Goal: Task Accomplishment & Management: Manage account settings

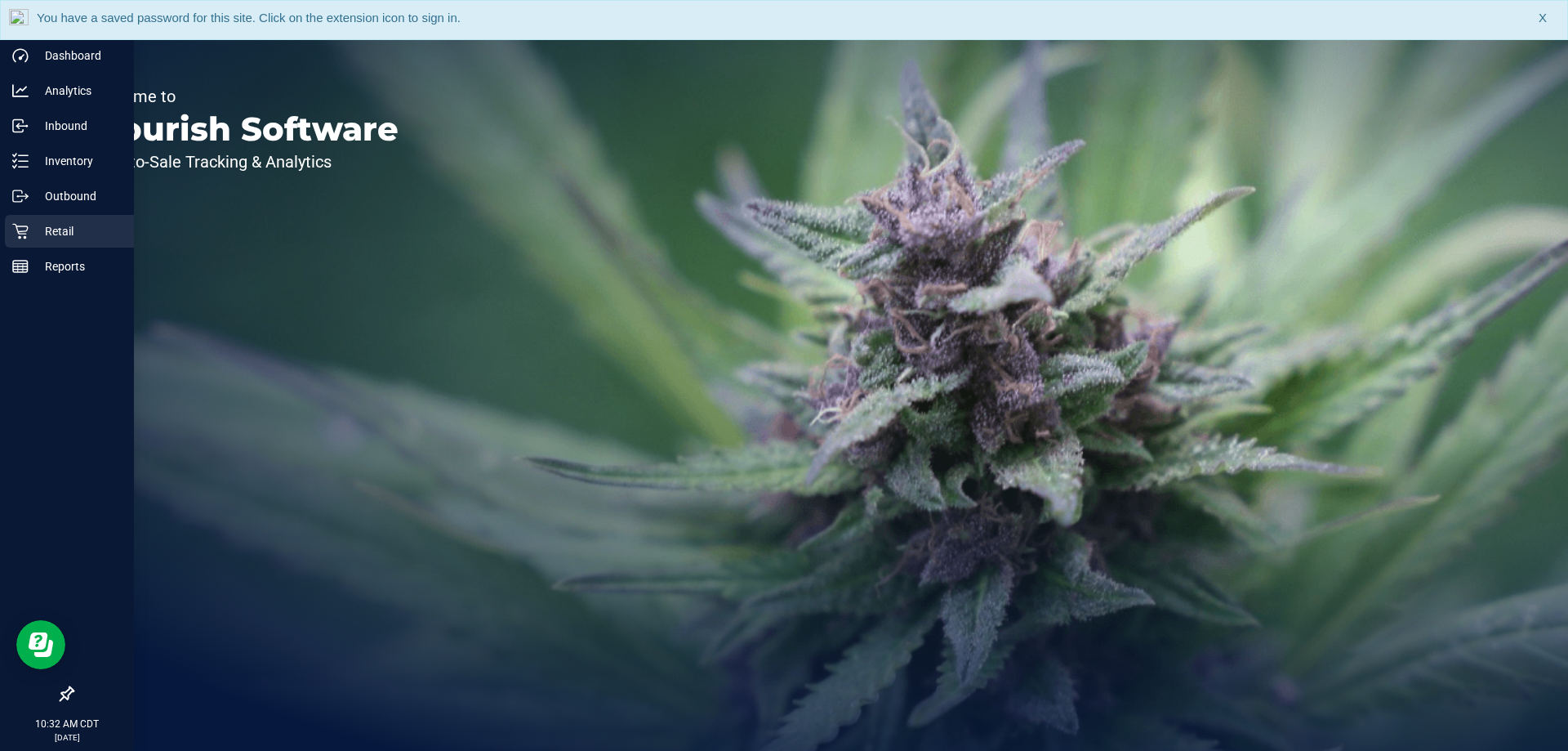
click at [40, 229] on p "Retail" at bounding box center [78, 231] width 98 height 19
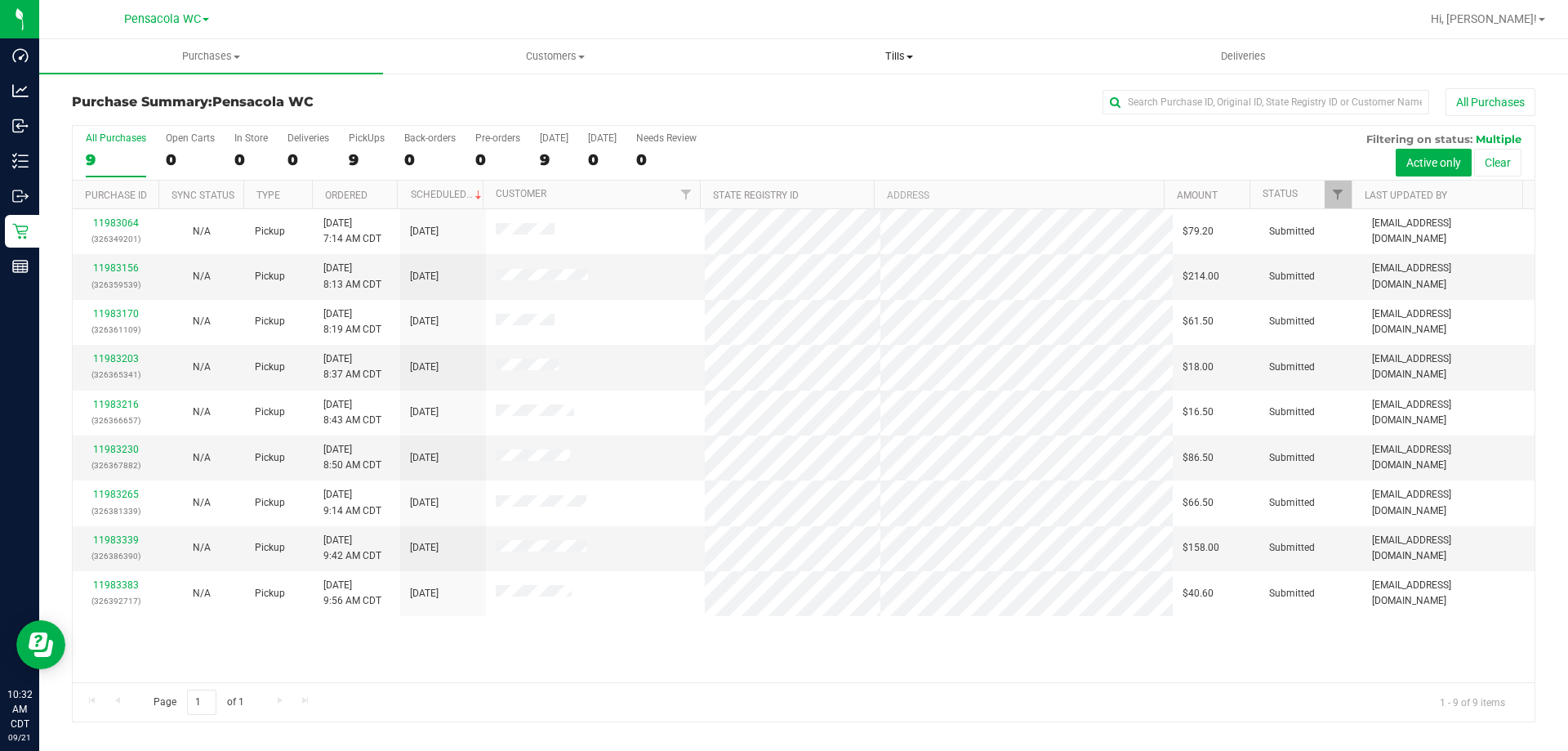
click at [902, 54] on span "Tills" at bounding box center [898, 56] width 343 height 14
click at [898, 96] on li "Manage tills" at bounding box center [899, 98] width 344 height 19
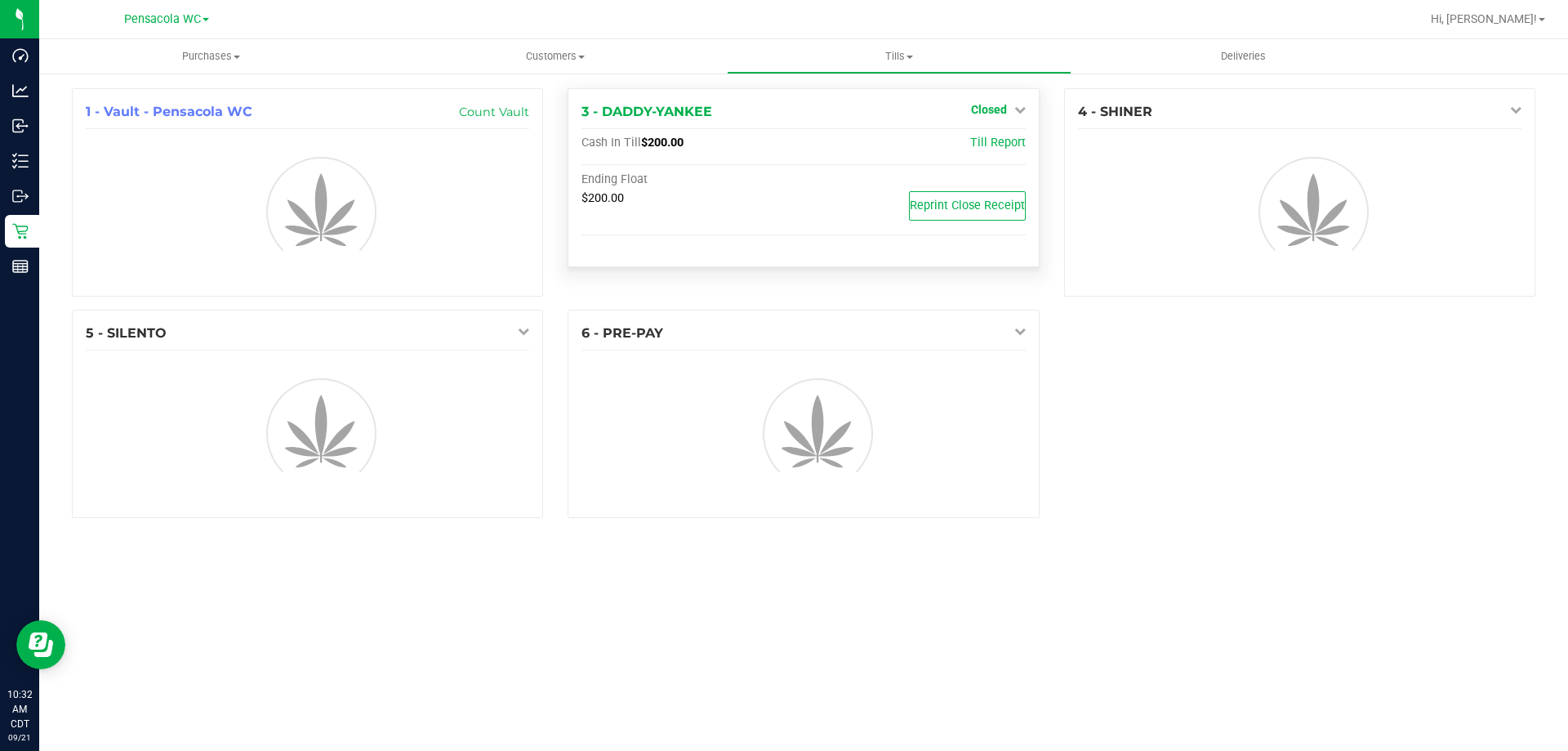
click at [1009, 113] on link "Closed" at bounding box center [998, 109] width 55 height 13
click at [989, 145] on link "Open Till" at bounding box center [988, 143] width 43 height 13
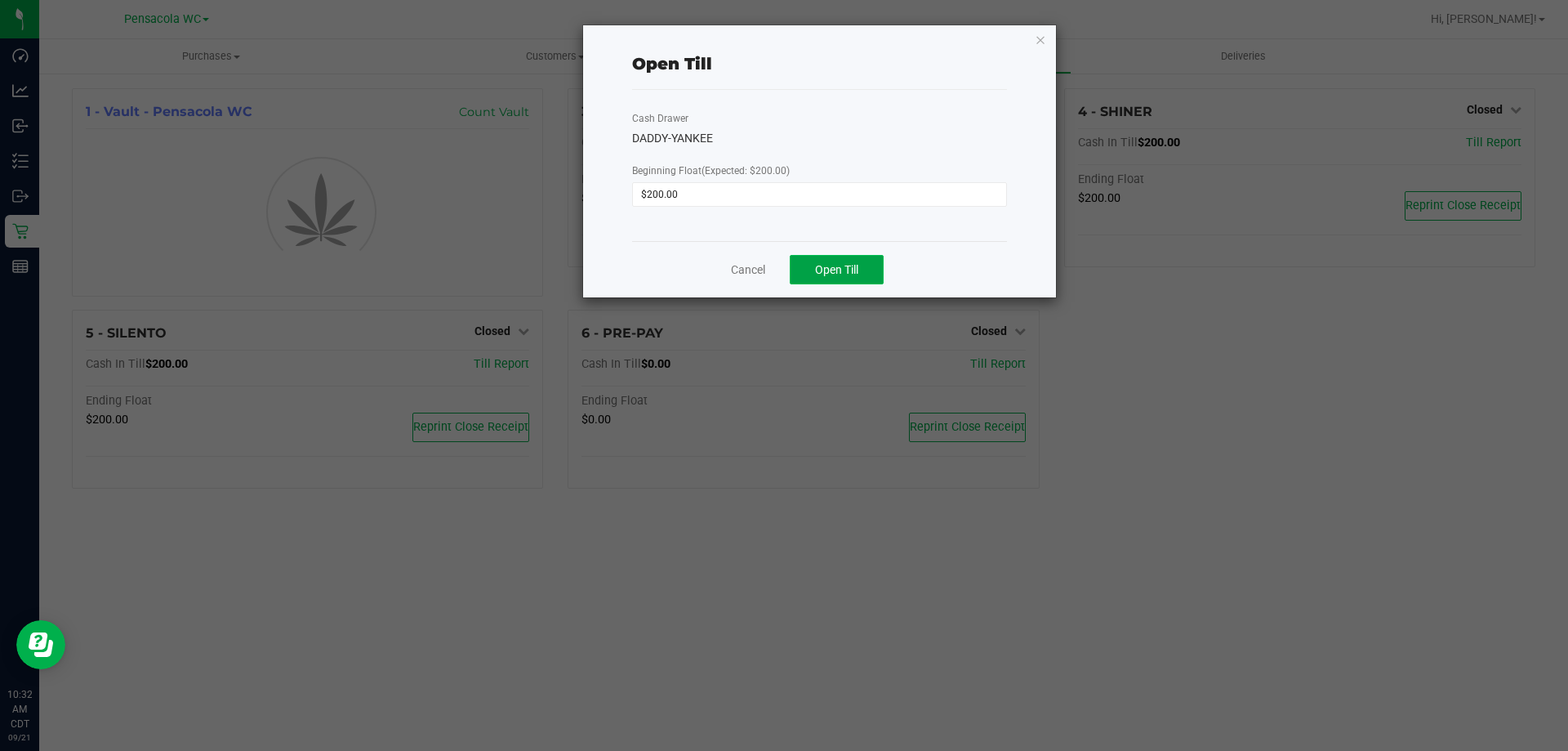
click at [861, 265] on button "Open Till" at bounding box center [836, 269] width 94 height 30
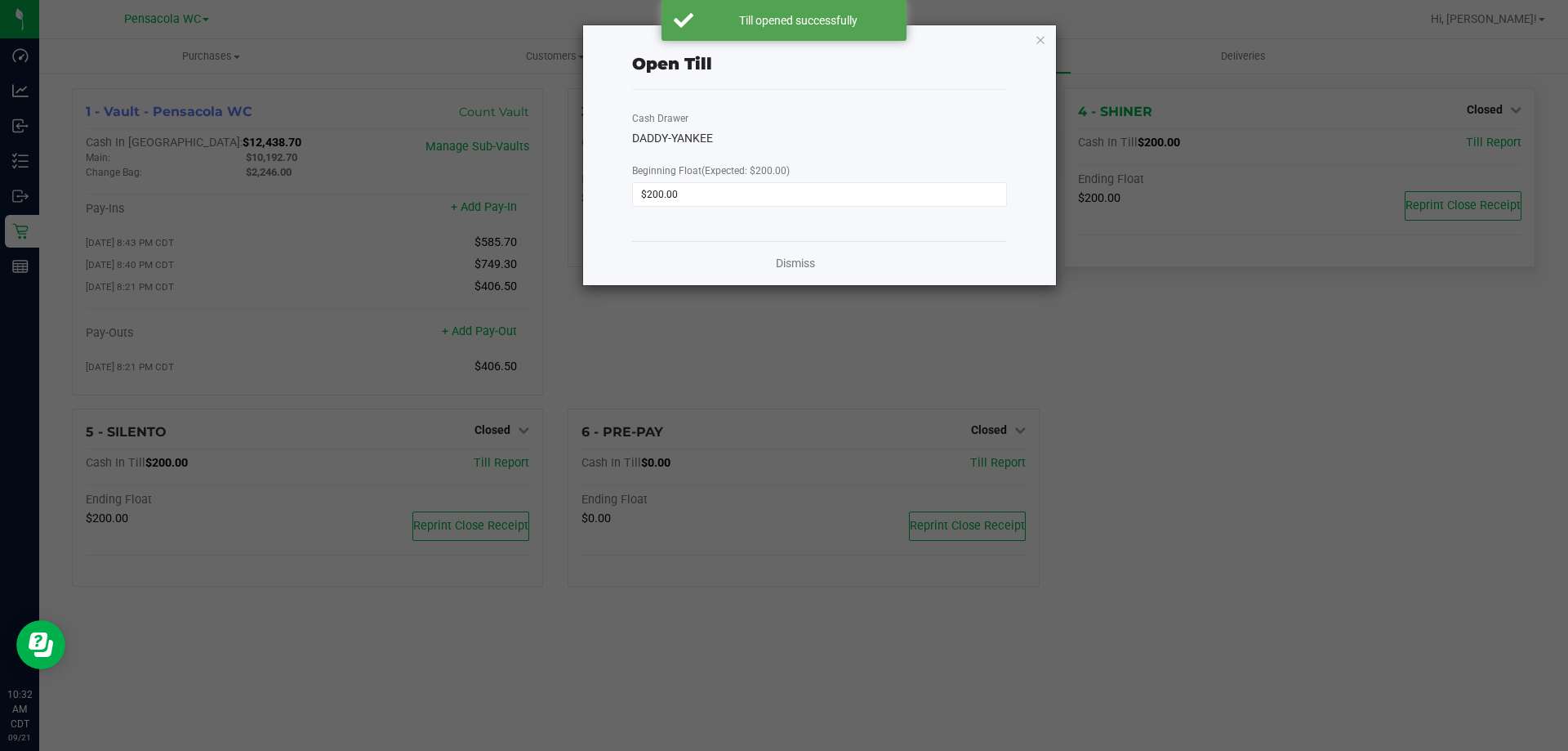
drag, startPoint x: 1044, startPoint y: 42, endPoint x: 1340, endPoint y: 175, distance: 324.5
click at [1044, 43] on icon "button" at bounding box center [1041, 39] width 12 height 19
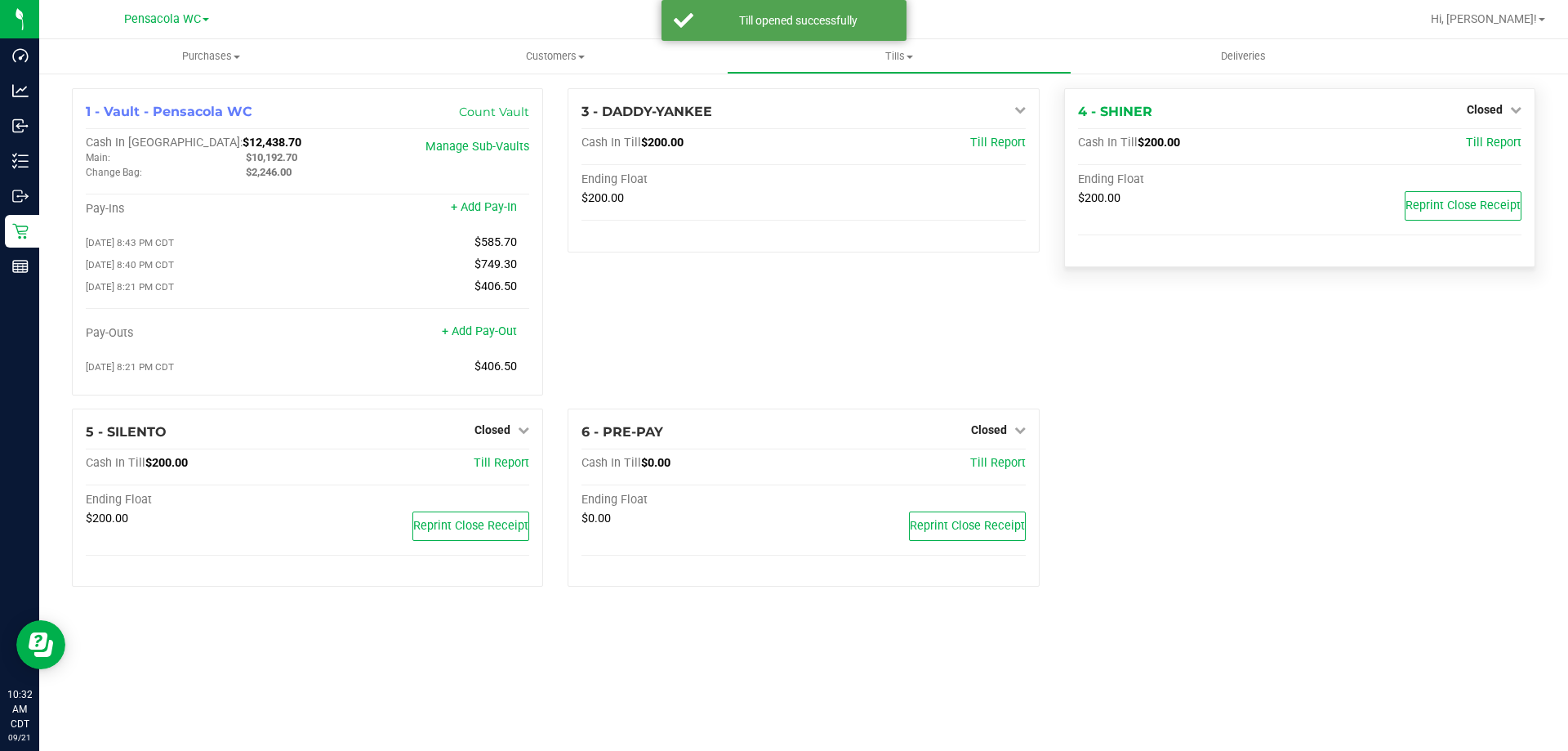
click at [1494, 102] on div "Closed" at bounding box center [1494, 109] width 55 height 19
click at [1486, 116] on span "Closed" at bounding box center [1484, 109] width 36 height 13
click at [1467, 151] on link "Open Till" at bounding box center [1484, 143] width 43 height 13
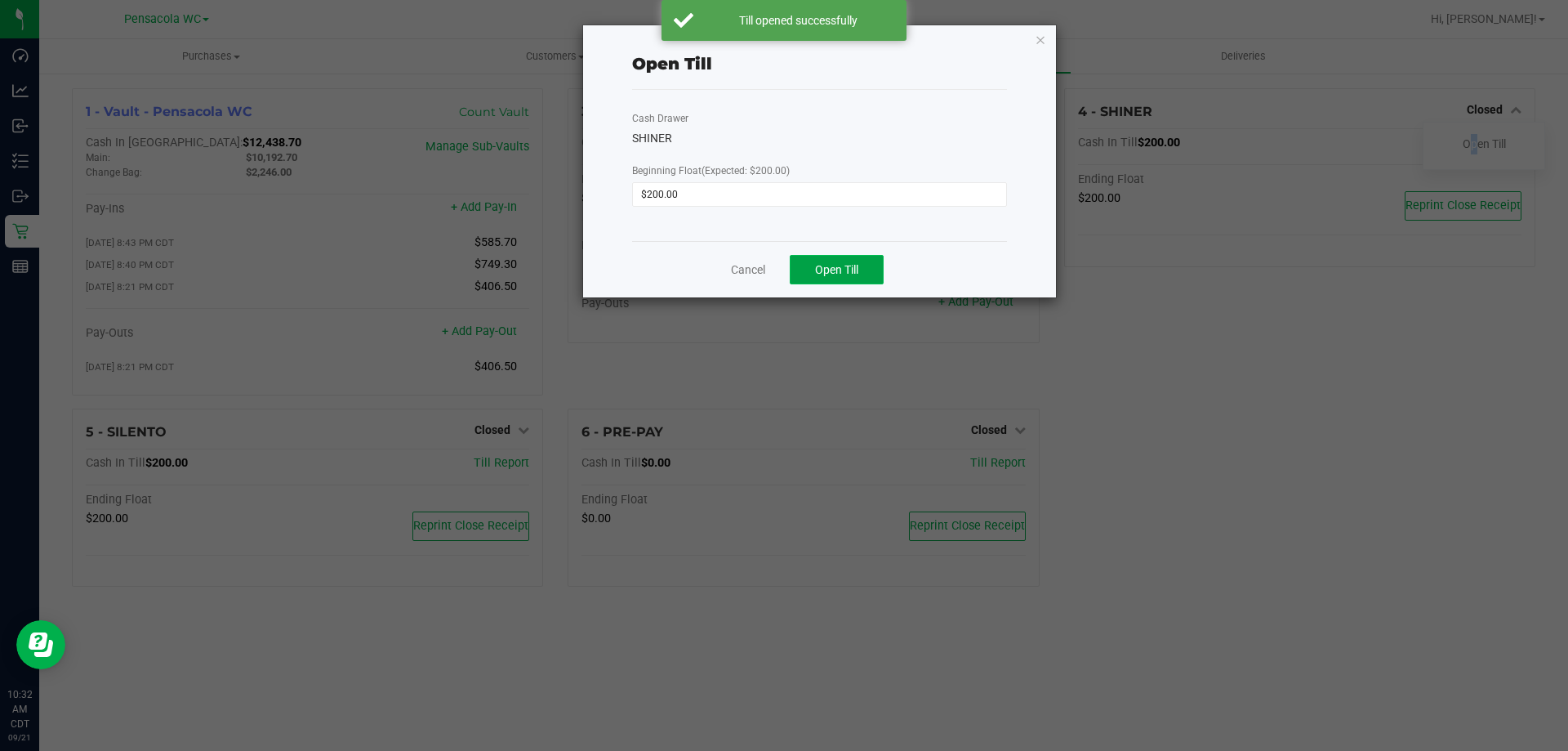
click at [861, 281] on button "Open Till" at bounding box center [836, 269] width 94 height 30
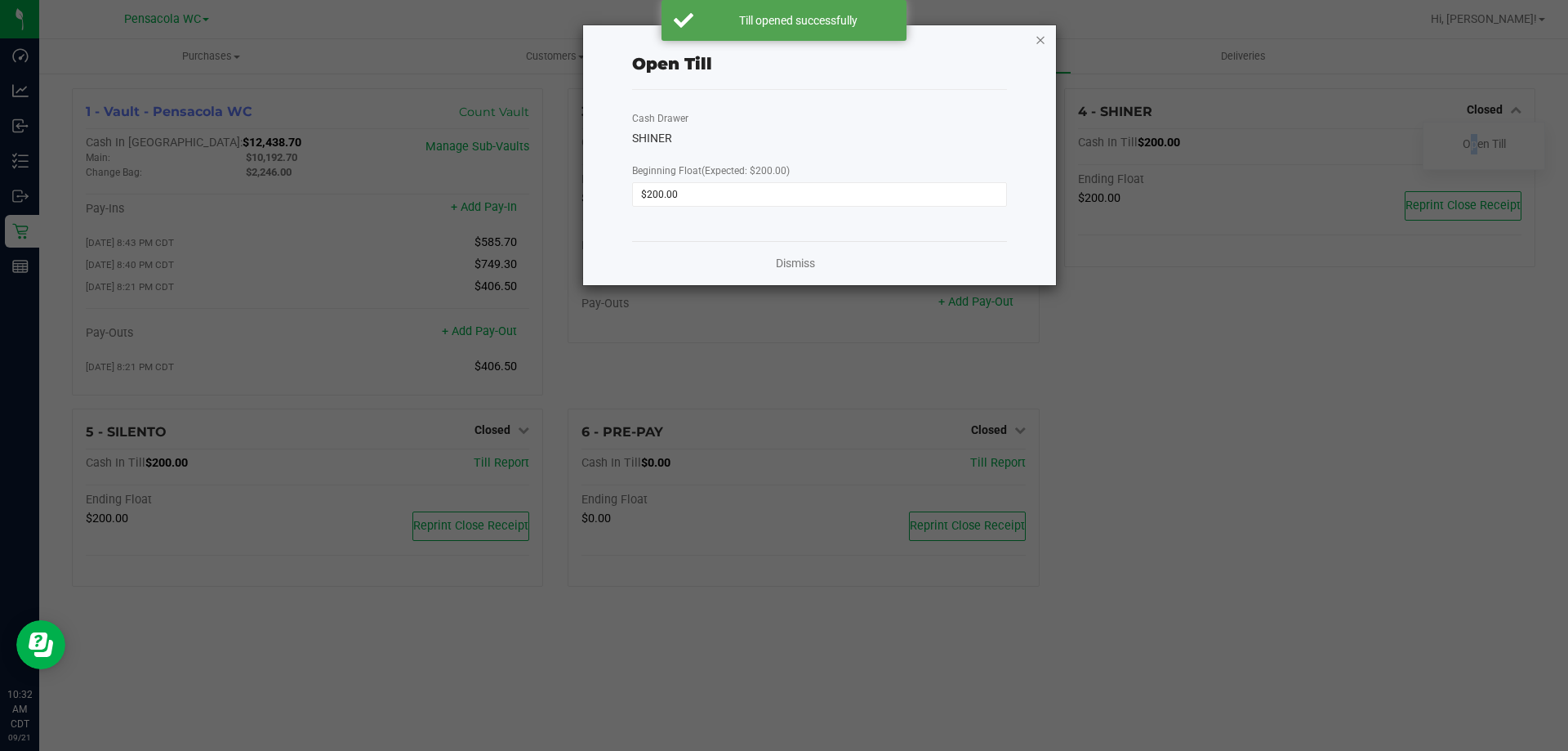
click at [1044, 37] on icon "button" at bounding box center [1041, 39] width 12 height 19
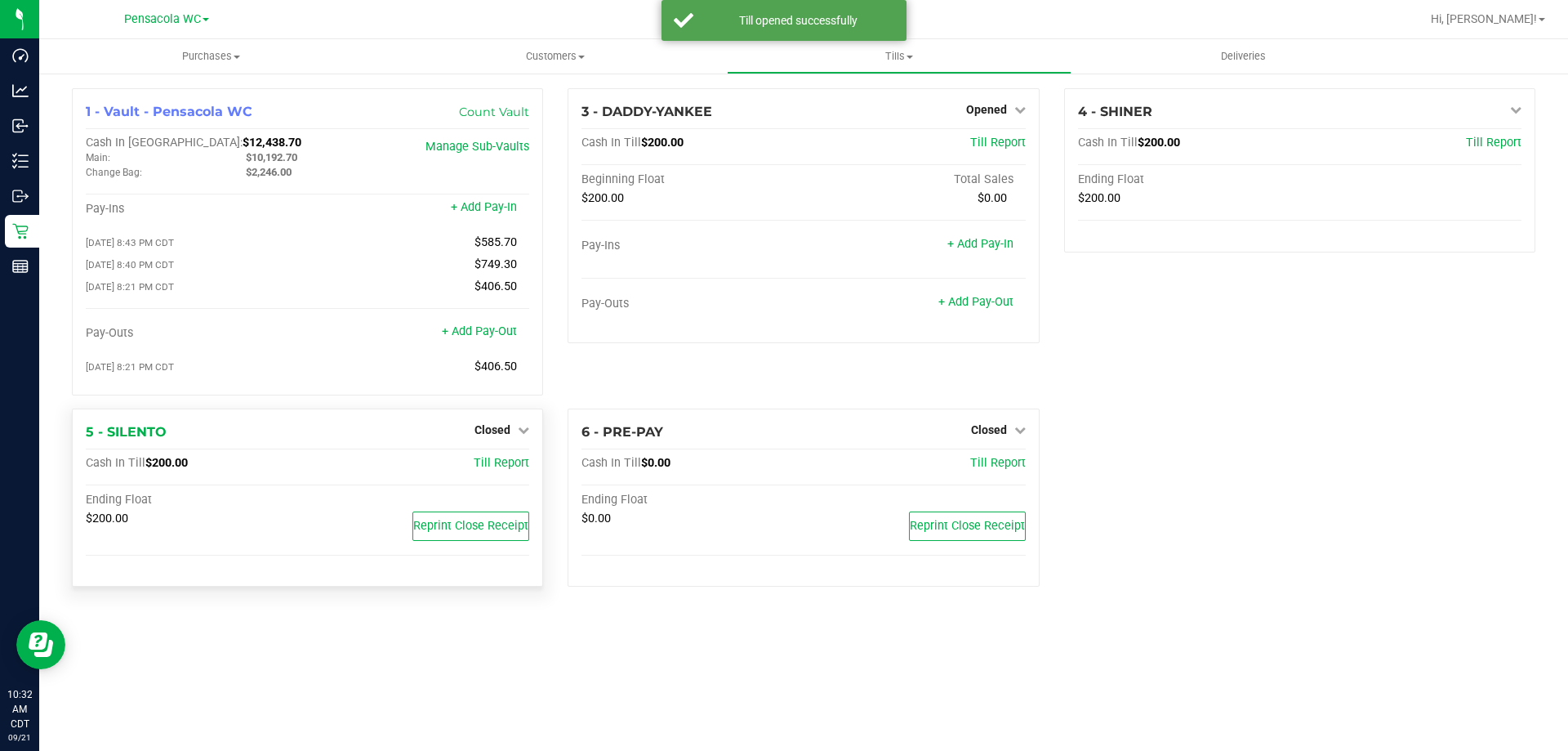
click at [491, 425] on div "Closed" at bounding box center [502, 429] width 55 height 19
click at [499, 436] on span "Closed" at bounding box center [492, 429] width 36 height 13
click at [493, 465] on link "Open Till" at bounding box center [491, 463] width 43 height 13
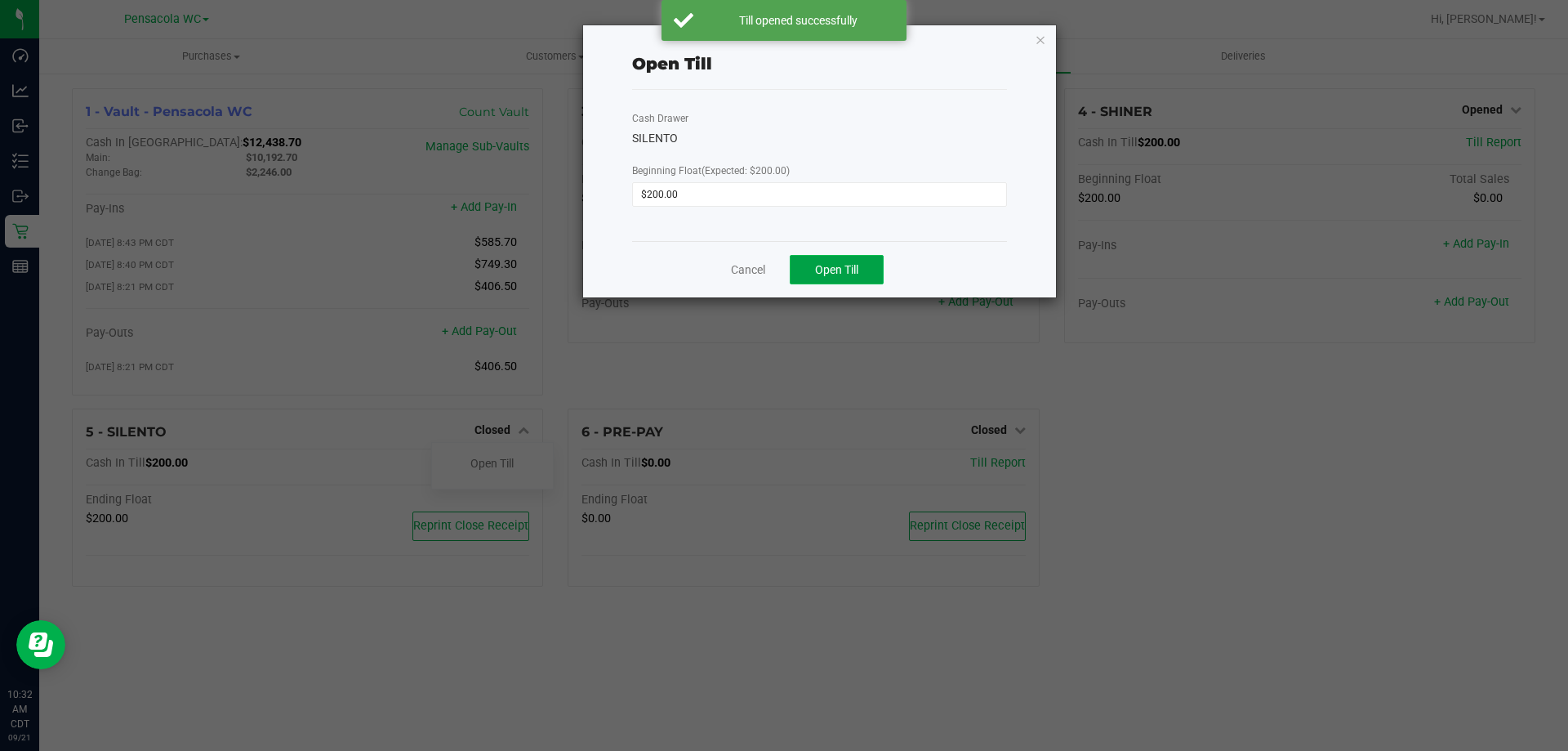
click at [866, 272] on button "Open Till" at bounding box center [836, 269] width 94 height 30
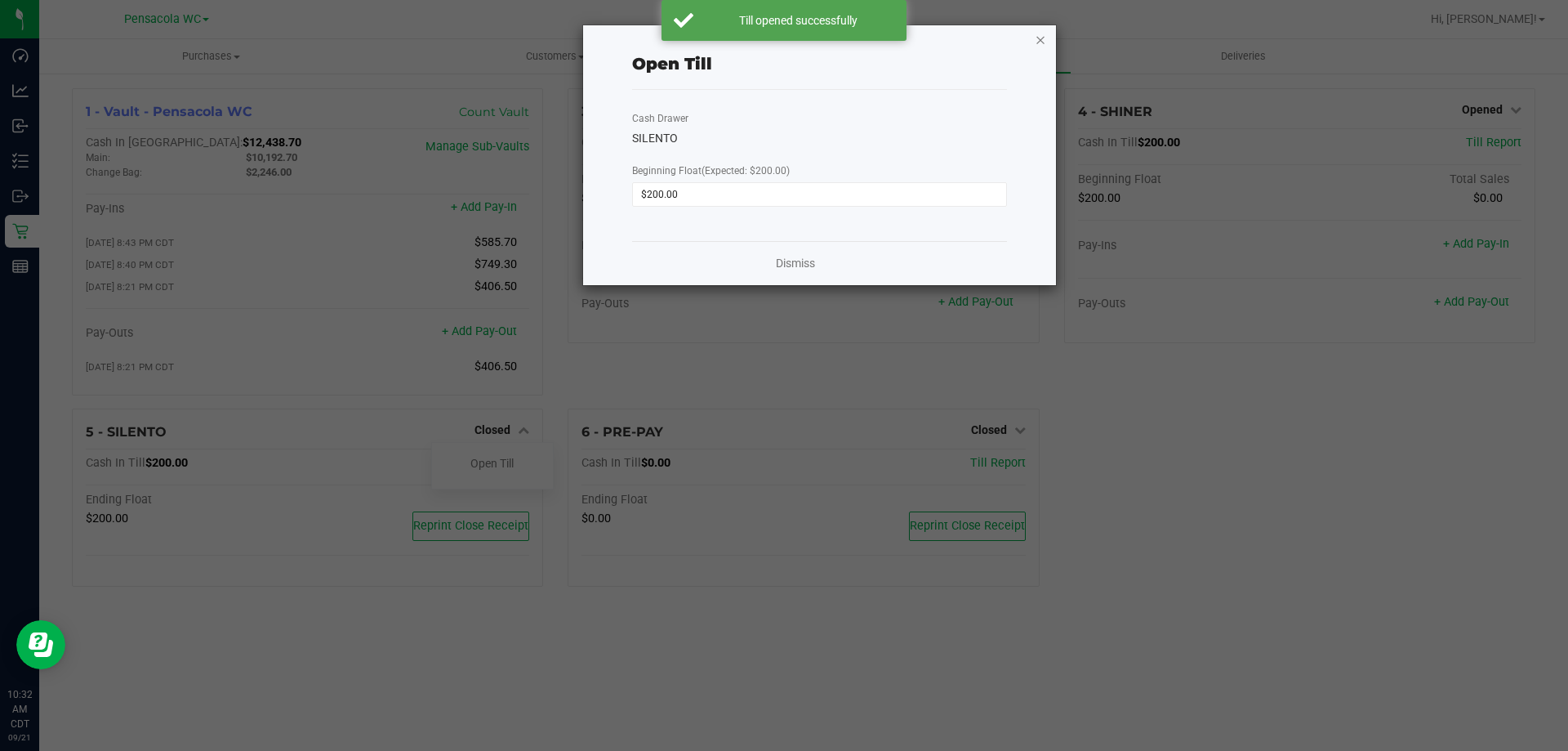
click at [1042, 38] on icon "button" at bounding box center [1041, 39] width 12 height 19
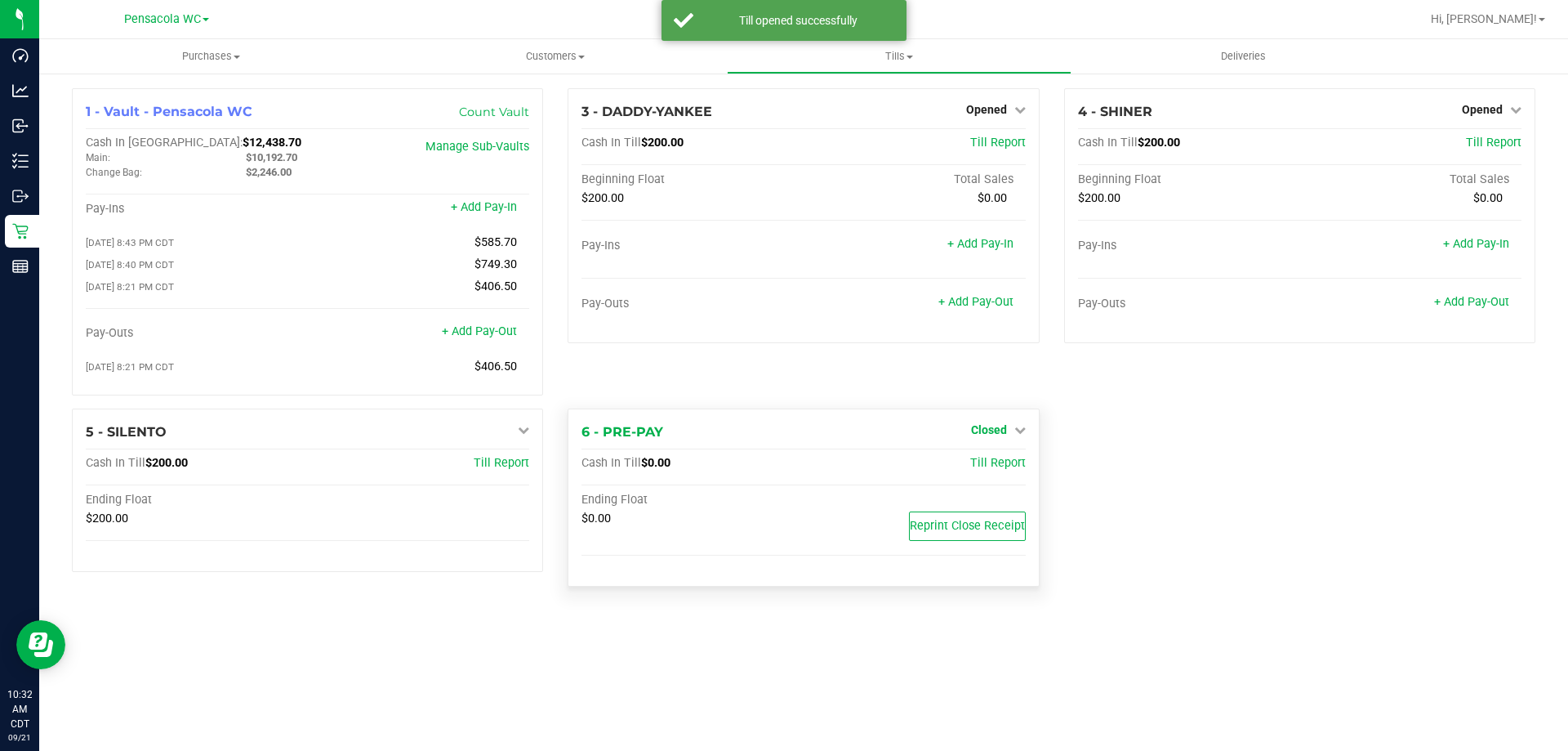
click at [983, 430] on span "Closed" at bounding box center [989, 429] width 36 height 13
click at [986, 460] on div "Open Till" at bounding box center [988, 463] width 121 height 20
click at [984, 460] on div "Open Till" at bounding box center [988, 463] width 121 height 20
click at [984, 463] on link "Open Till" at bounding box center [988, 463] width 43 height 13
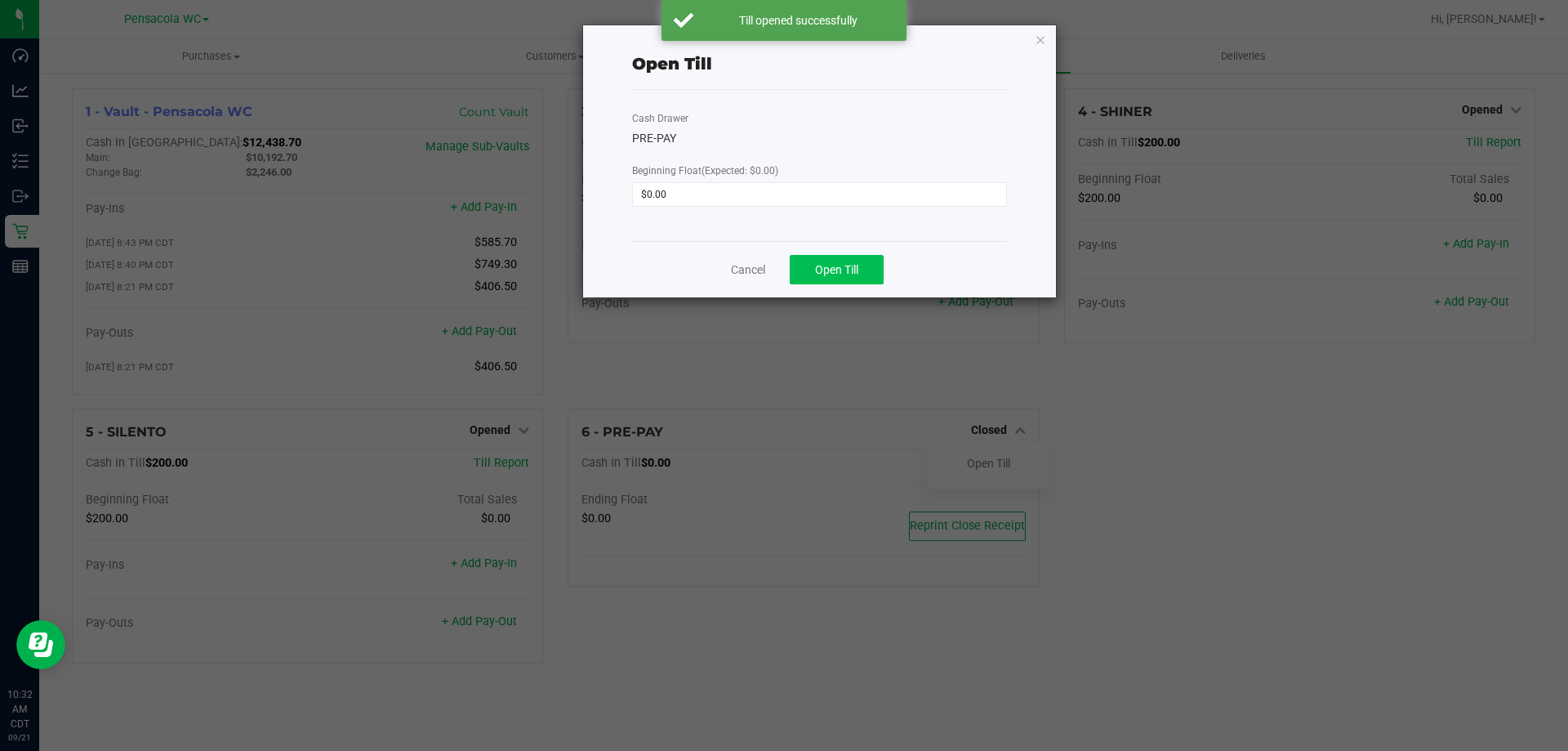
drag, startPoint x: 847, startPoint y: 284, endPoint x: 853, endPoint y: 274, distance: 11.7
click at [851, 279] on div "Cancel Open Till" at bounding box center [819, 269] width 375 height 57
click at [853, 274] on span "Open Till" at bounding box center [836, 269] width 43 height 13
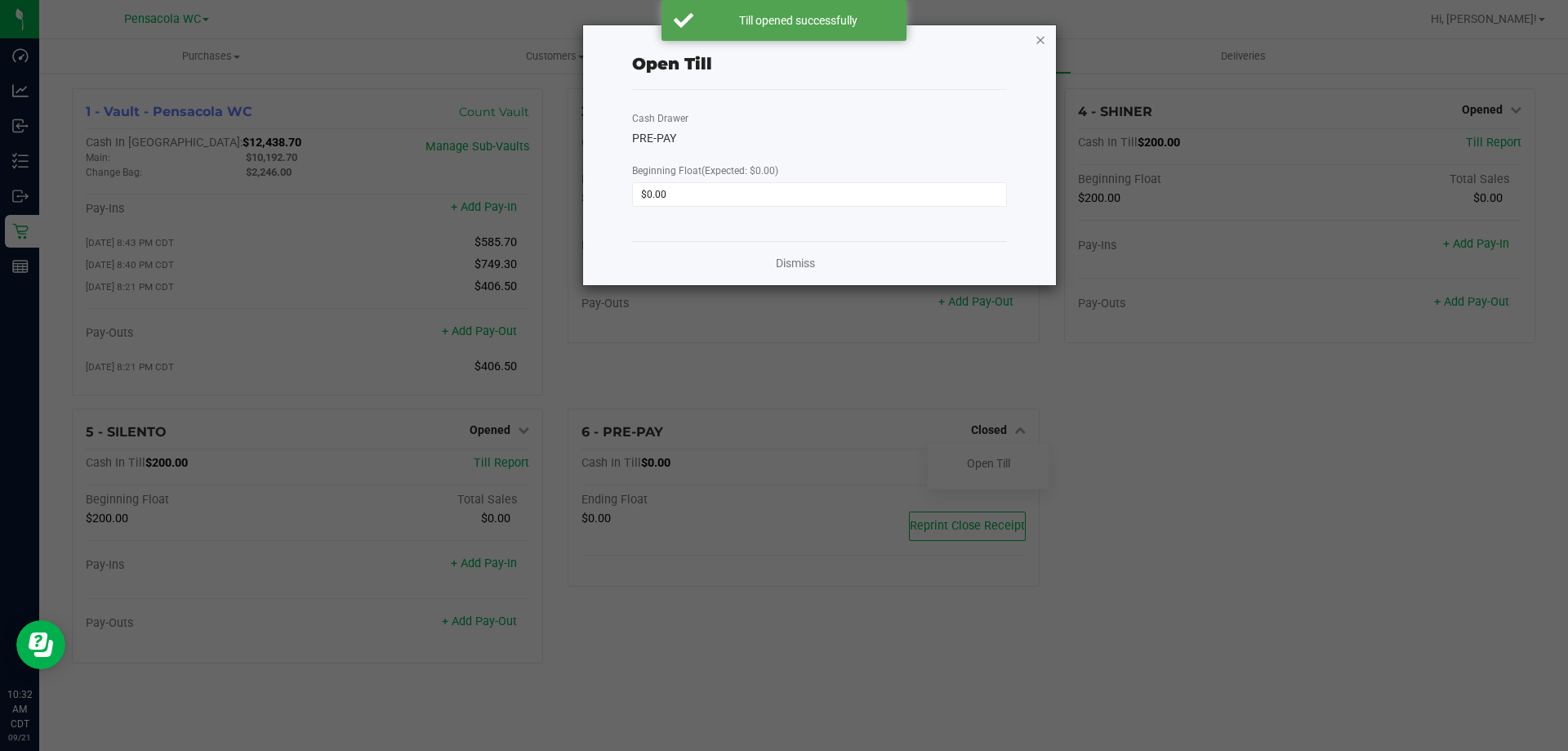
click at [1040, 43] on icon "button" at bounding box center [1041, 39] width 12 height 19
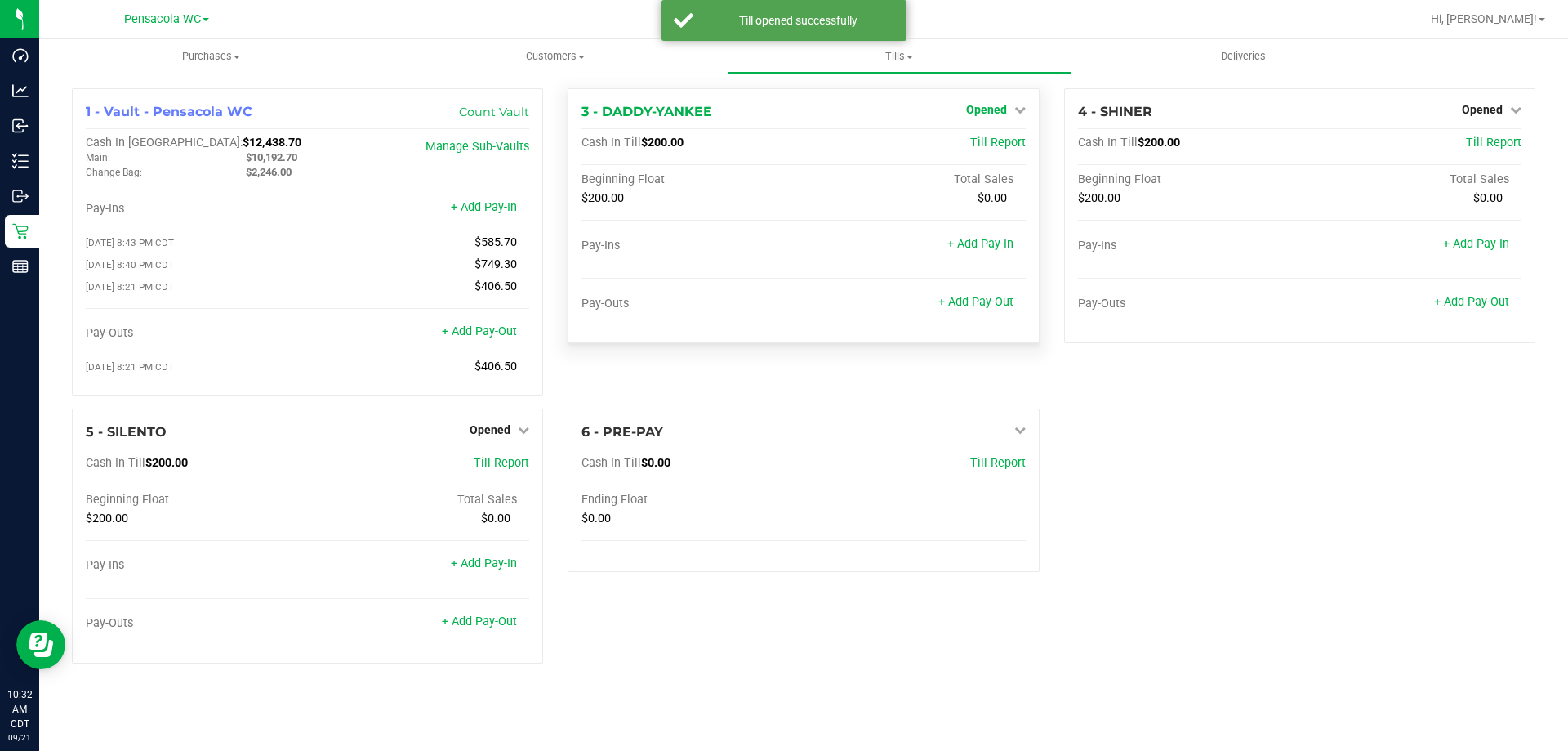
click at [1009, 104] on link "Opened" at bounding box center [995, 109] width 59 height 13
click at [989, 154] on div "Close Till" at bounding box center [988, 144] width 123 height 44
click at [990, 146] on link "Close Till" at bounding box center [988, 143] width 44 height 13
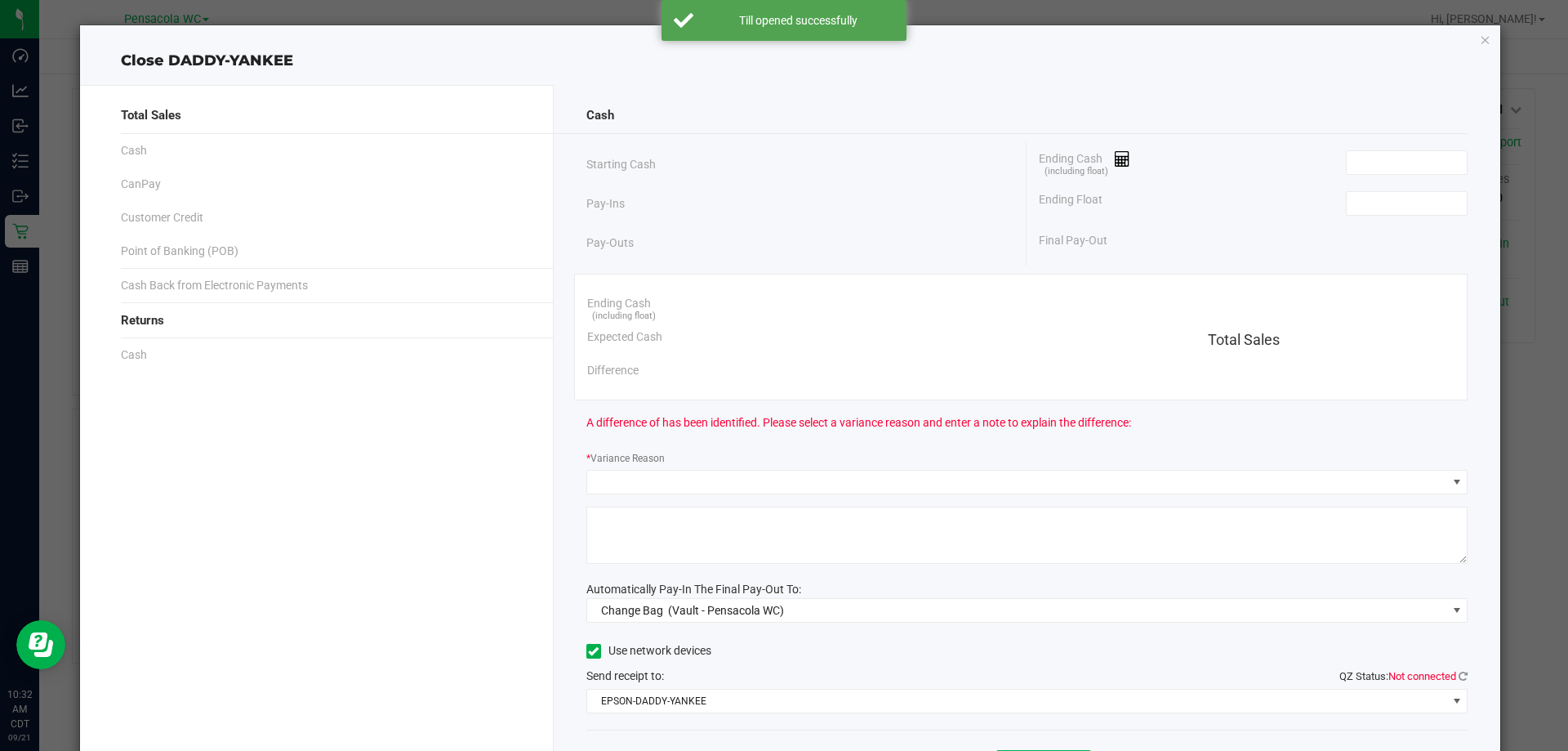
click at [1414, 217] on div "Ending Float" at bounding box center [1253, 203] width 429 height 41
click at [1412, 211] on input at bounding box center [1407, 203] width 120 height 23
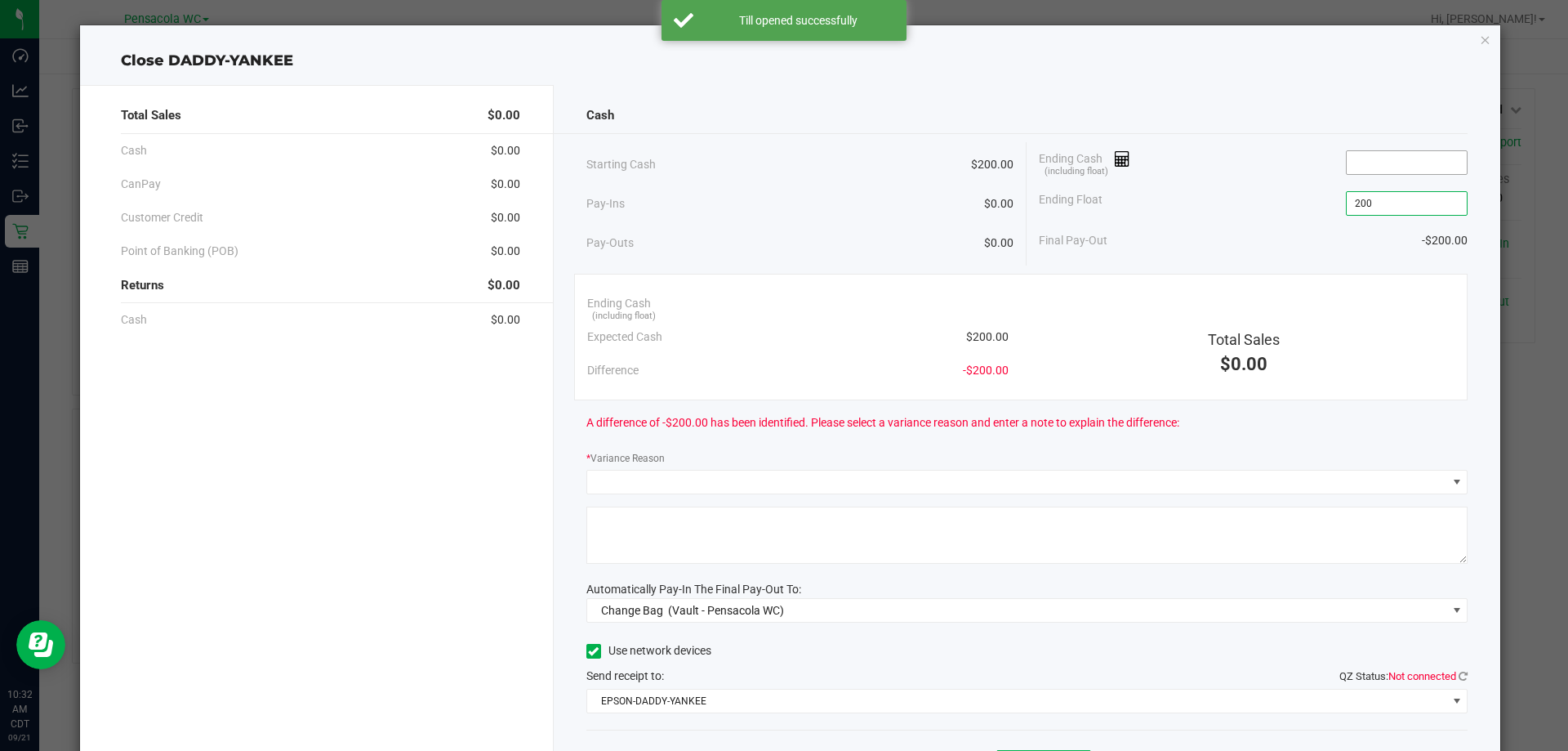
type input "$200.00"
click at [1405, 158] on input at bounding box center [1407, 162] width 120 height 23
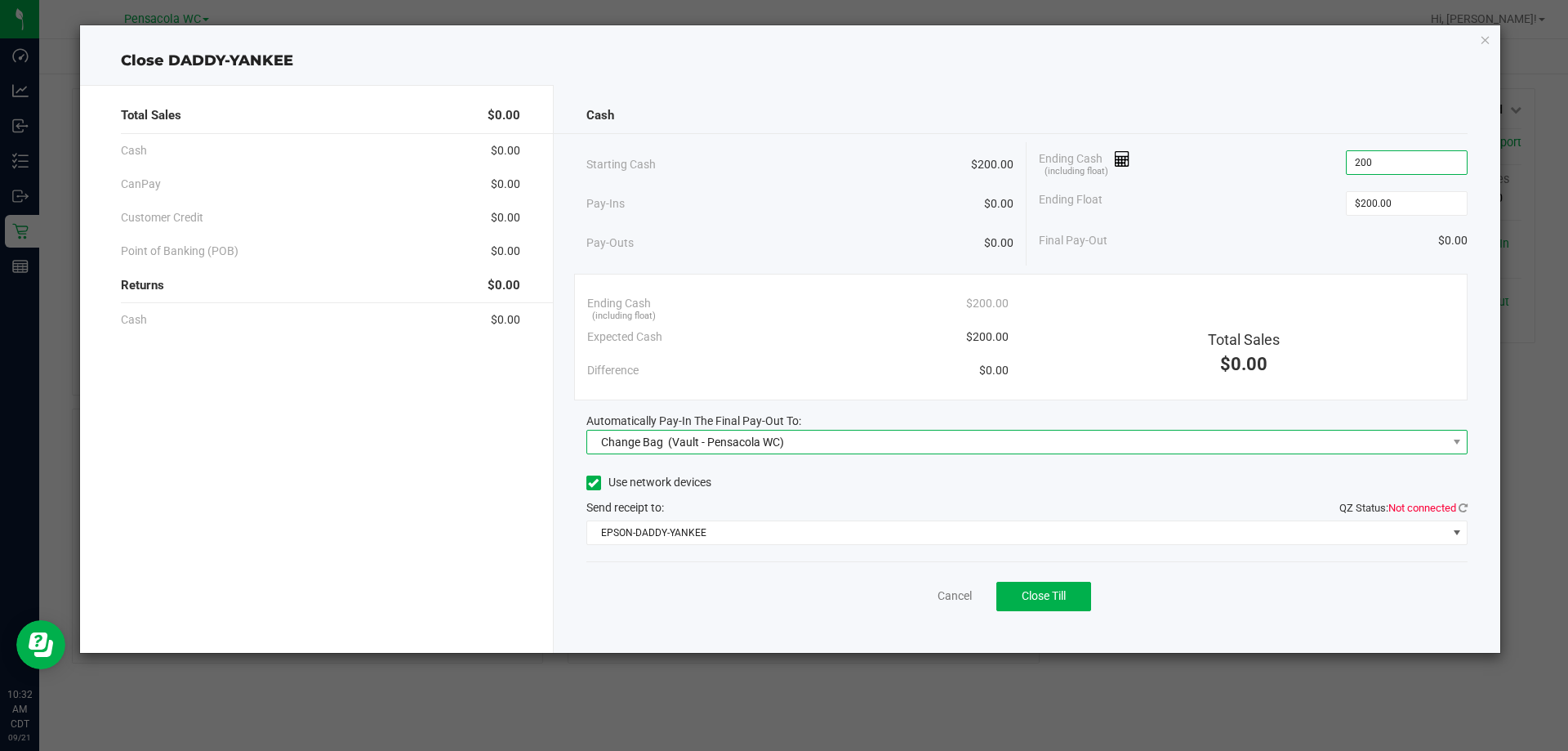
type input "$200.00"
click at [739, 447] on span "(Vault - Pensacola WC)" at bounding box center [726, 441] width 116 height 13
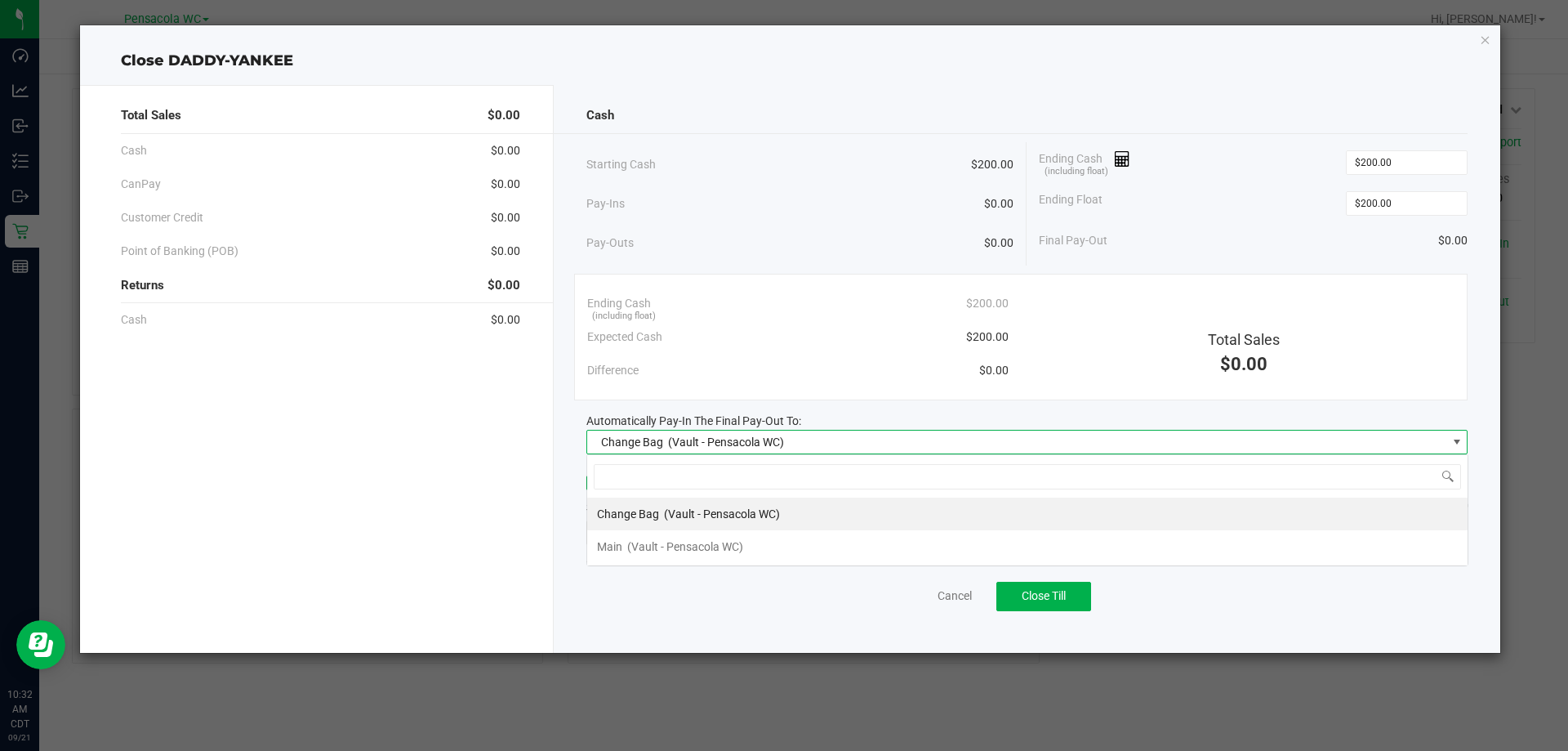
scroll to position [25, 881]
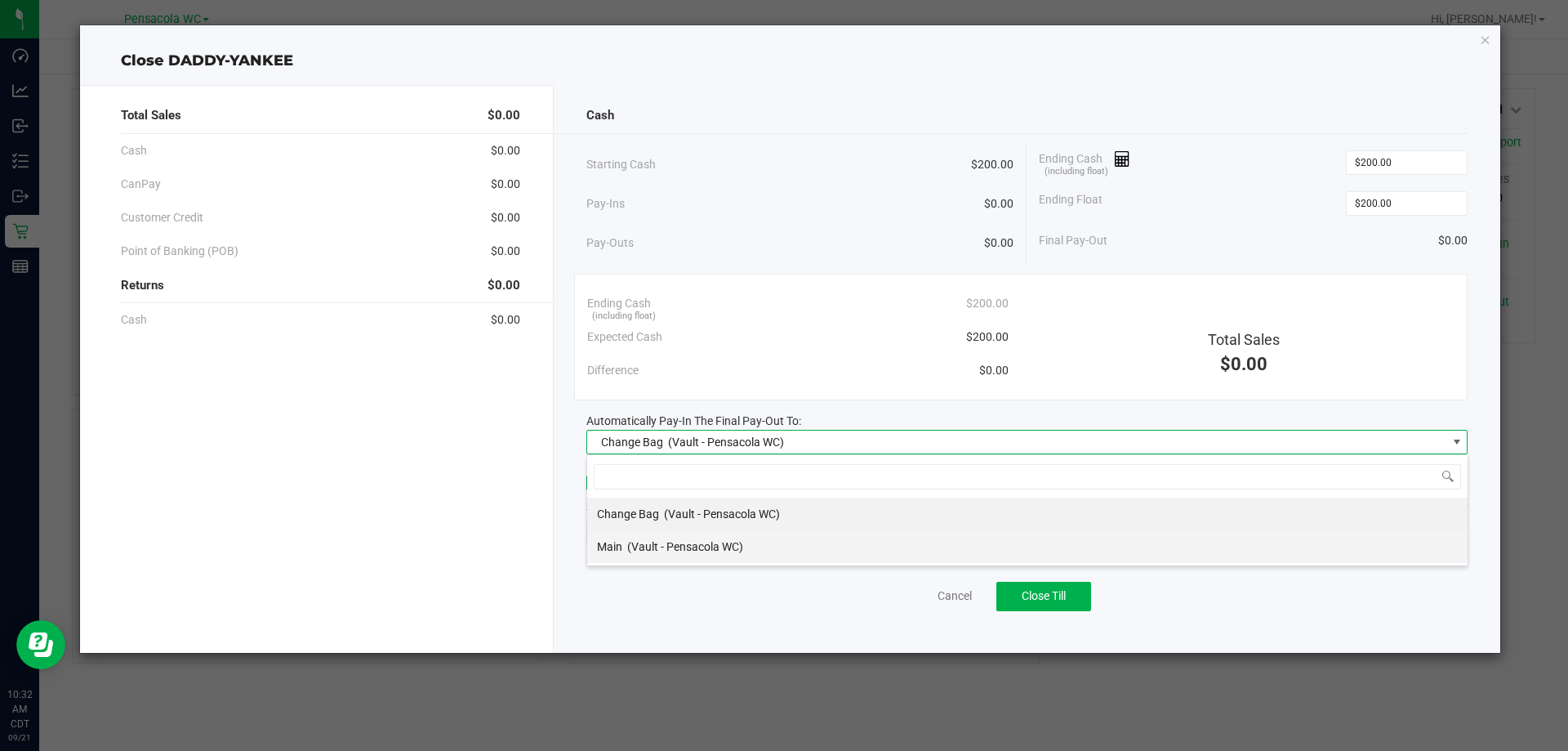
click at [729, 540] on span "(Vault - Pensacola WC)" at bounding box center [685, 545] width 116 height 13
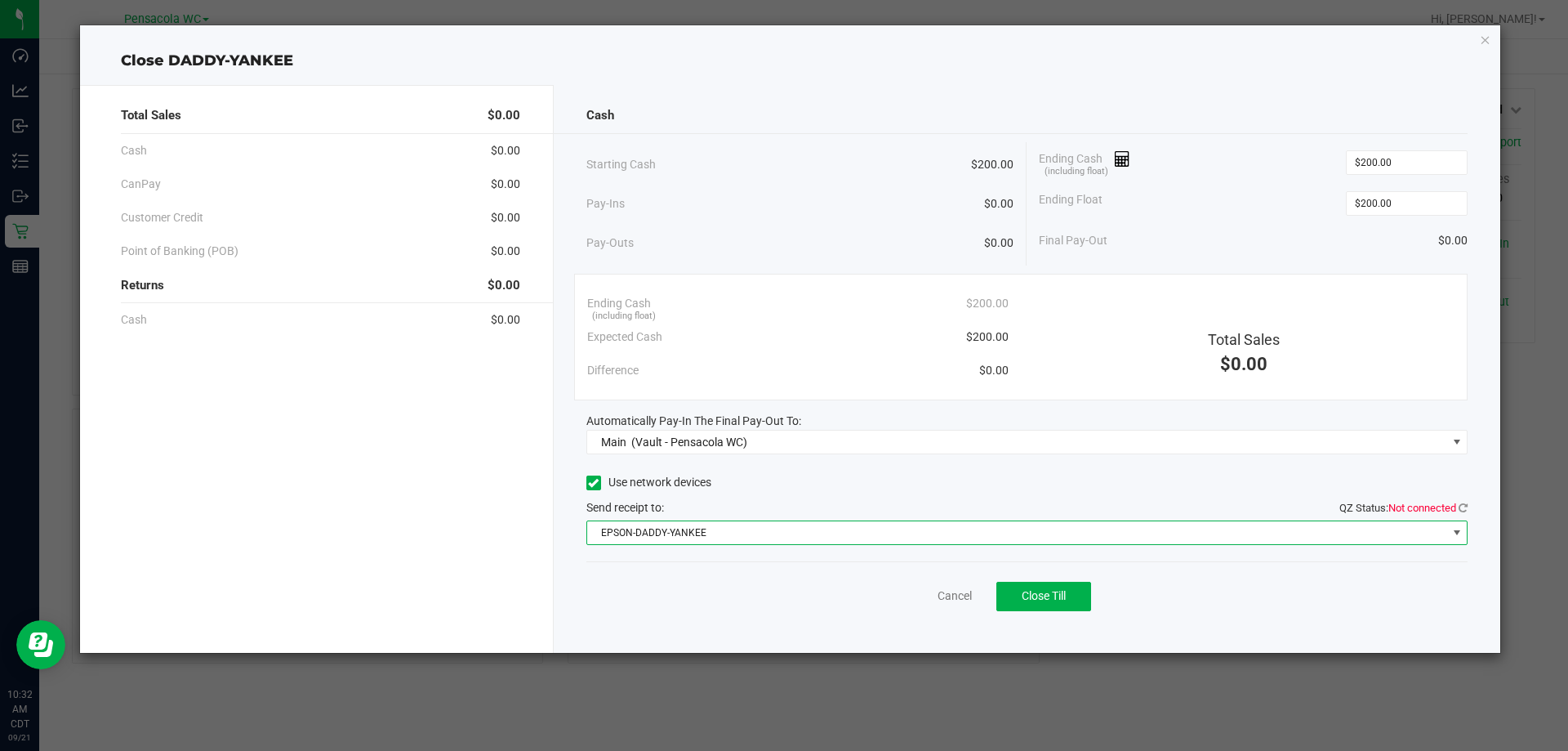
click at [731, 536] on span "EPSON-DADDY-YANKEE" at bounding box center [1017, 532] width 860 height 23
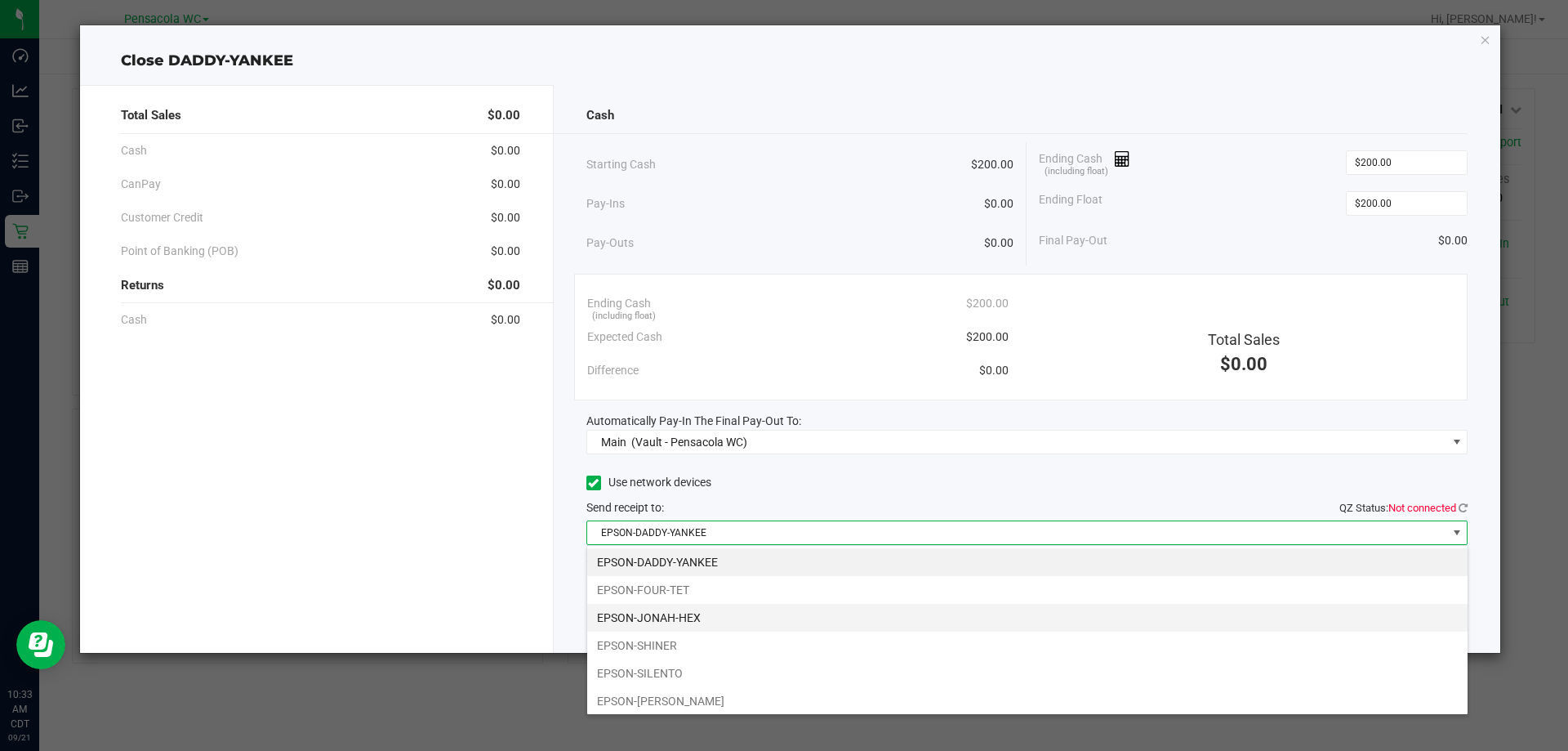
drag, startPoint x: 705, startPoint y: 614, endPoint x: 759, endPoint y: 584, distance: 61.8
click at [705, 615] on li "EPSON-JONAH-HEX" at bounding box center [1027, 617] width 880 height 28
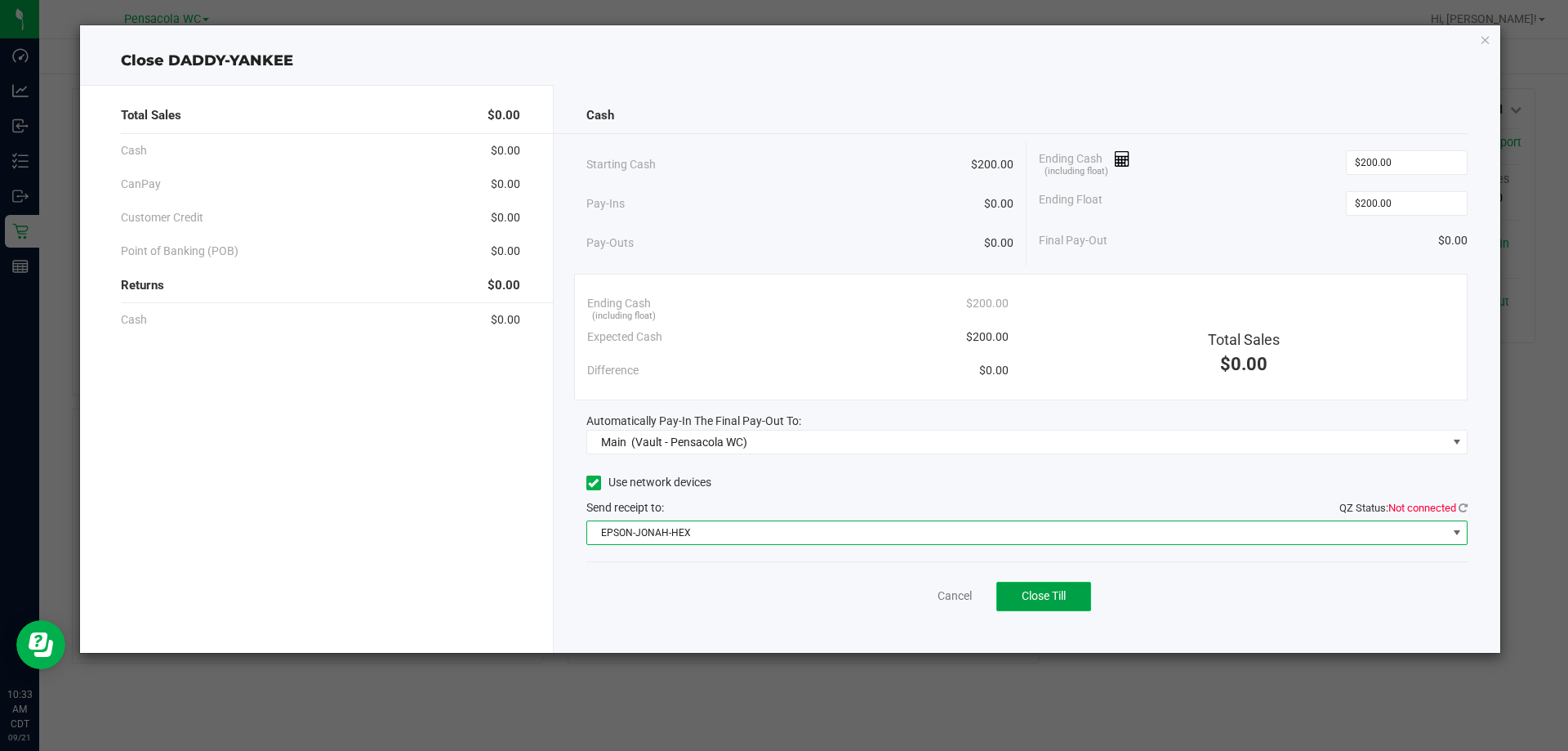
drag, startPoint x: 1072, startPoint y: 601, endPoint x: 1130, endPoint y: 584, distance: 60.4
click at [1073, 601] on button "Close Till" at bounding box center [1044, 596] width 95 height 30
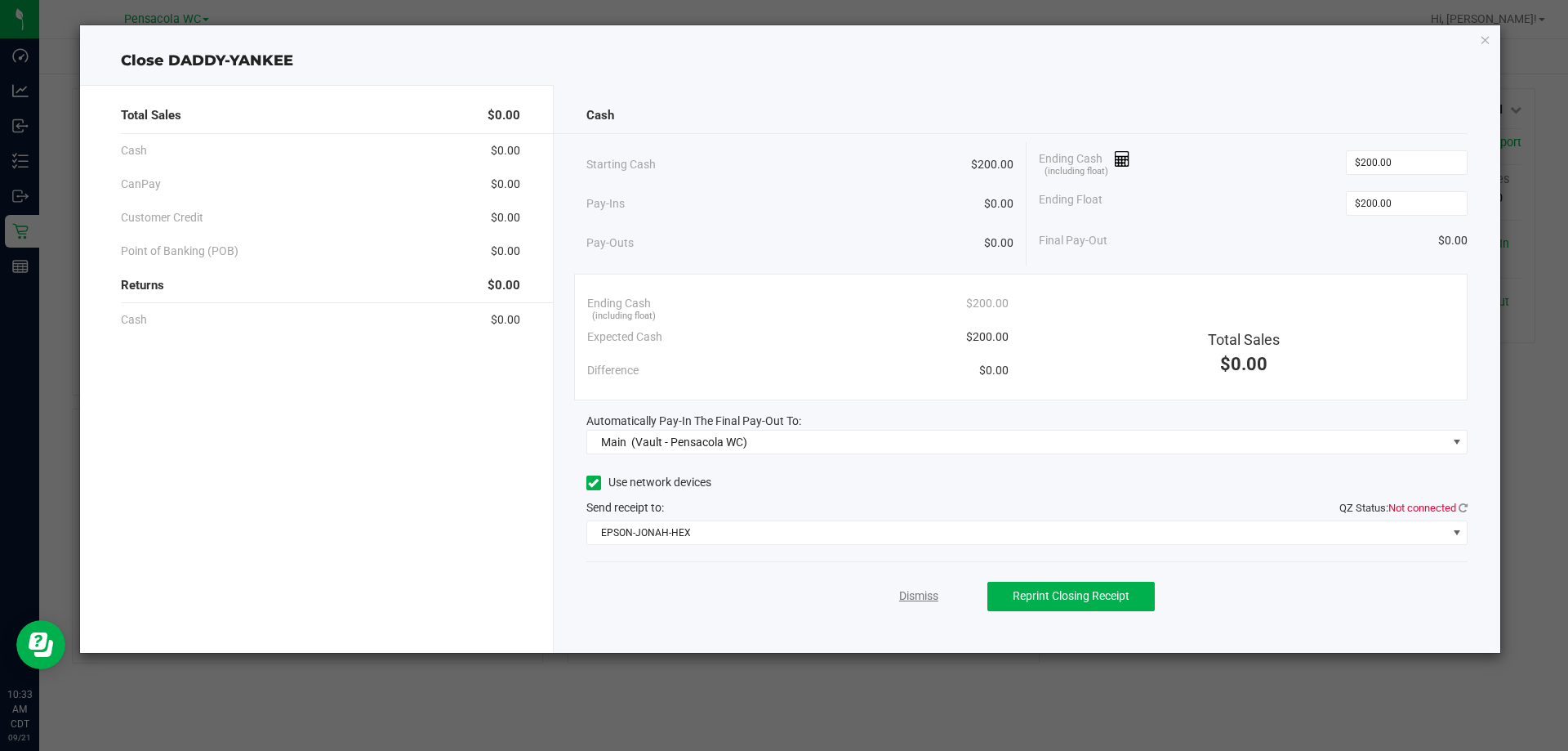
click at [908, 597] on link "Dismiss" at bounding box center [918, 595] width 39 height 17
